Goal: Task Accomplishment & Management: Use online tool/utility

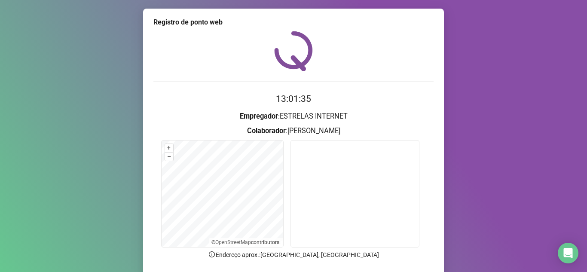
scroll to position [64, 0]
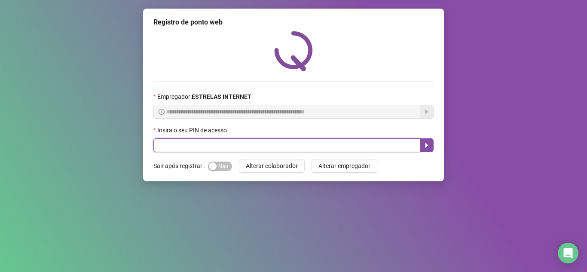
click at [226, 146] on input "text" at bounding box center [286, 145] width 267 height 14
type input "*****"
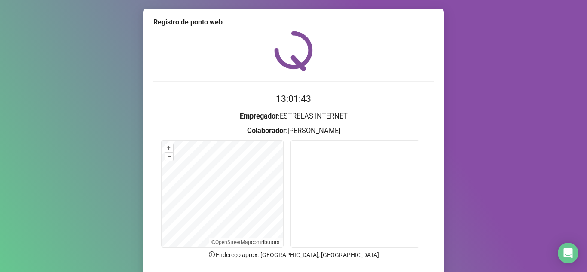
scroll to position [64, 0]
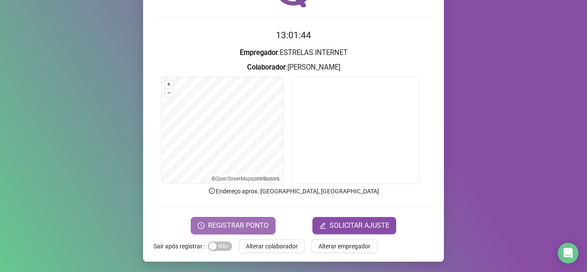
click at [261, 232] on button "REGISTRAR PONTO" at bounding box center [233, 225] width 85 height 17
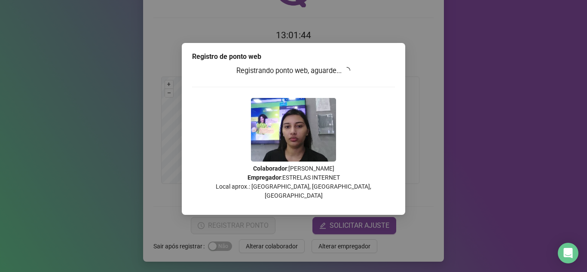
click at [261, 232] on div "Registro de ponto web Registrando ponto web, aguarde... Colaborador : [PERSON_N…" at bounding box center [293, 136] width 587 height 272
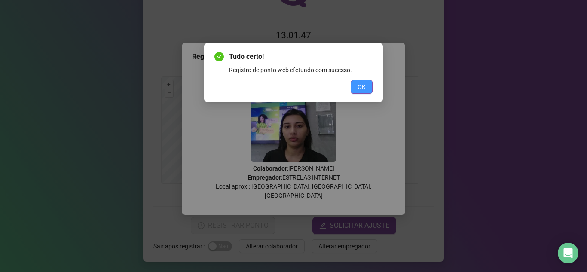
click at [358, 90] on span "OK" at bounding box center [361, 86] width 8 height 9
